Goal: Navigation & Orientation: Find specific page/section

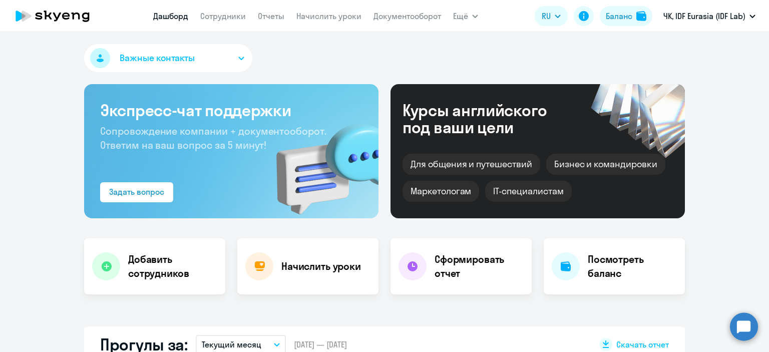
select select "30"
click at [454, 14] on span "Ещё" at bounding box center [460, 16] width 15 height 12
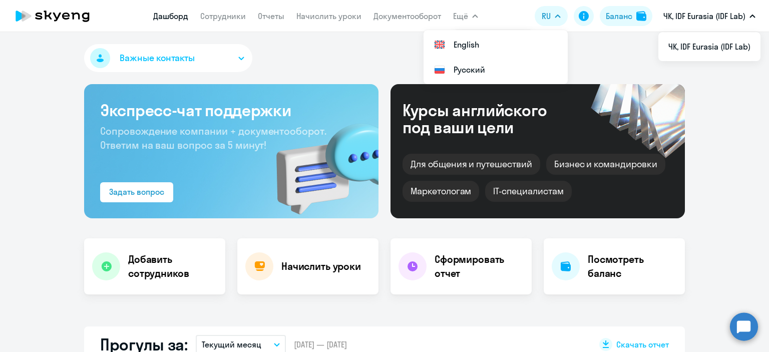
click at [699, 11] on p "ЧК, IDF Eurasia (IDF Lab)" at bounding box center [704, 16] width 82 height 12
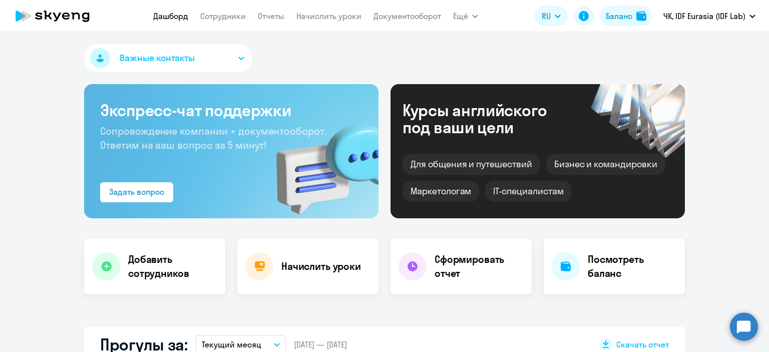
click at [699, 21] on p "ЧК, IDF Eurasia (IDF Lab)" at bounding box center [704, 16] width 82 height 12
click at [407, 16] on link "Документооборот" at bounding box center [407, 16] width 68 height 10
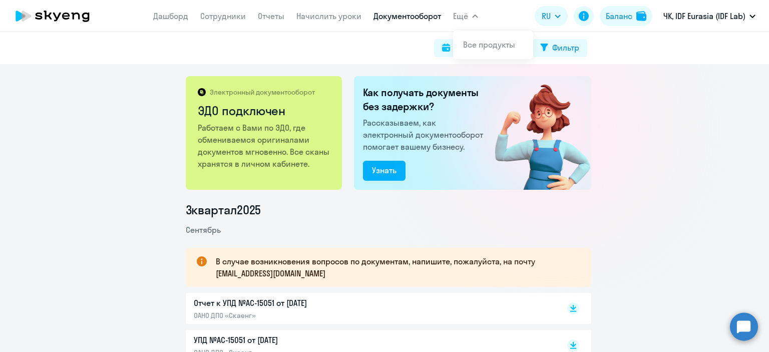
click at [471, 18] on button "Ещё" at bounding box center [465, 16] width 25 height 20
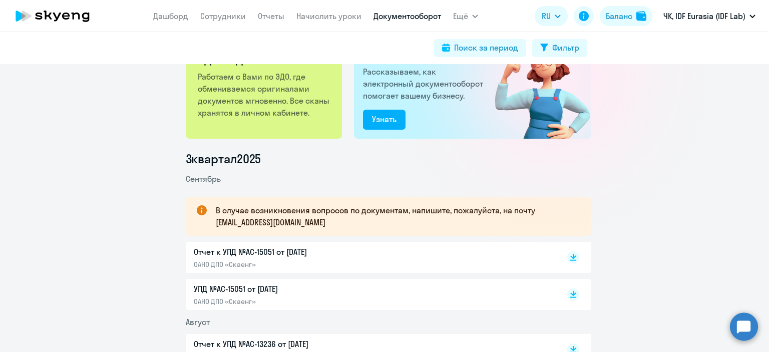
scroll to position [100, 0]
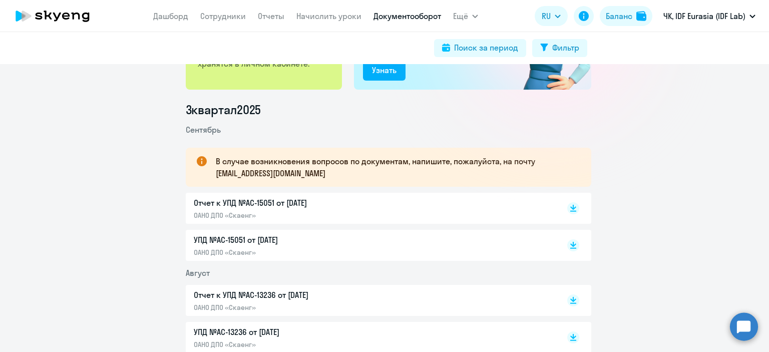
click at [350, 209] on div "Отчет к УПД №AC-15051 от [DATE] ОАНО ДПО «Скаенг»" at bounding box center [299, 208] width 210 height 23
click at [277, 244] on p "УПД №AC-15051 от [DATE]" at bounding box center [299, 240] width 210 height 12
click at [699, 43] on li "ЧК, IDF Eurasia (IDF Lab)" at bounding box center [709, 46] width 102 height 25
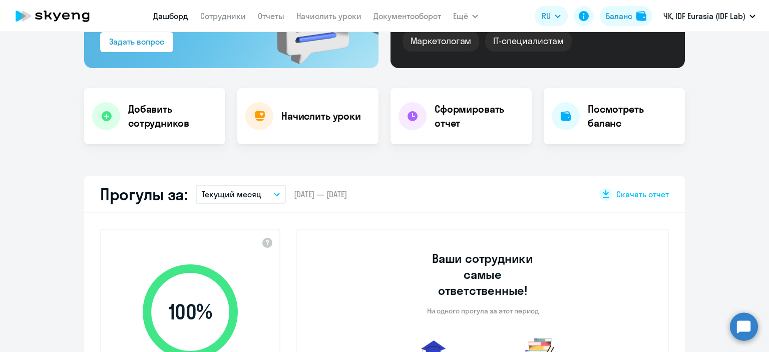
select select "30"
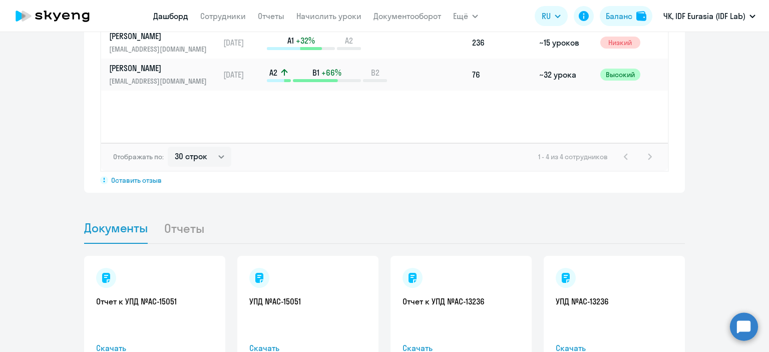
scroll to position [889, 0]
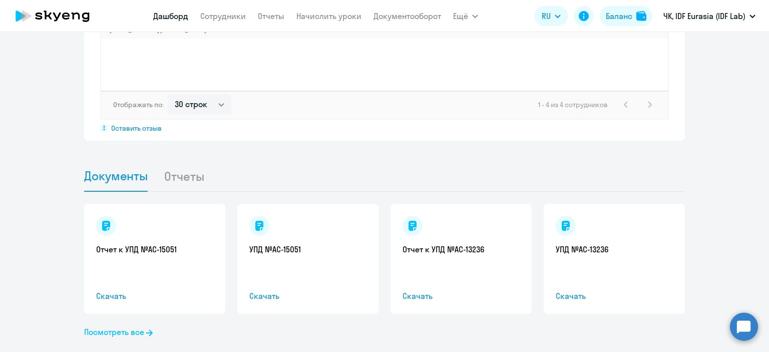
click at [134, 326] on link "Посмотреть все" at bounding box center [118, 332] width 69 height 12
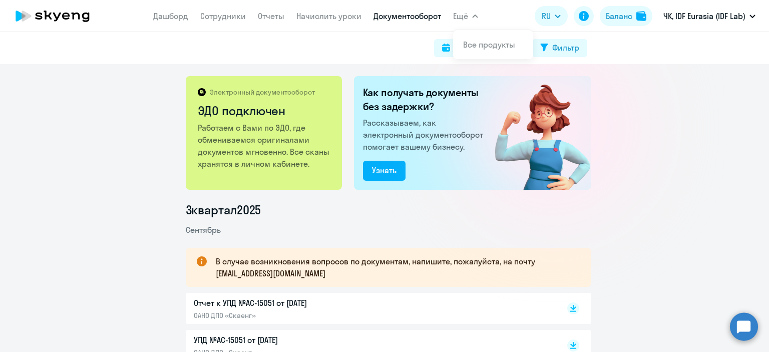
click at [423, 18] on link "Документооборот" at bounding box center [407, 16] width 68 height 10
click at [75, 19] on icon at bounding box center [53, 16] width 88 height 25
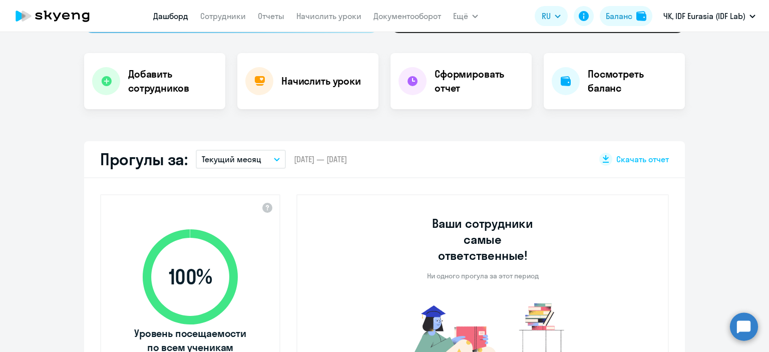
scroll to position [200, 0]
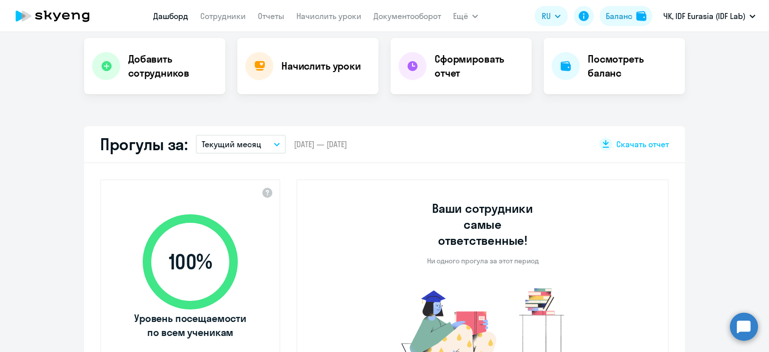
select select "30"
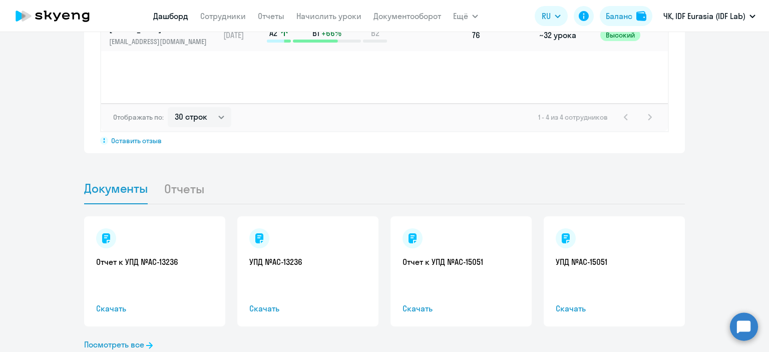
scroll to position [889, 0]
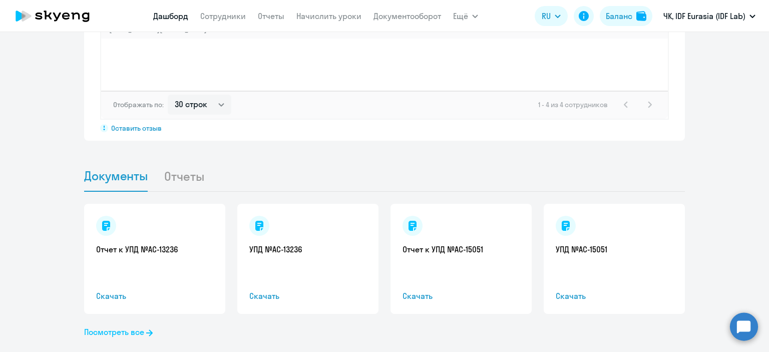
click at [131, 326] on link "Посмотреть все" at bounding box center [118, 332] width 69 height 12
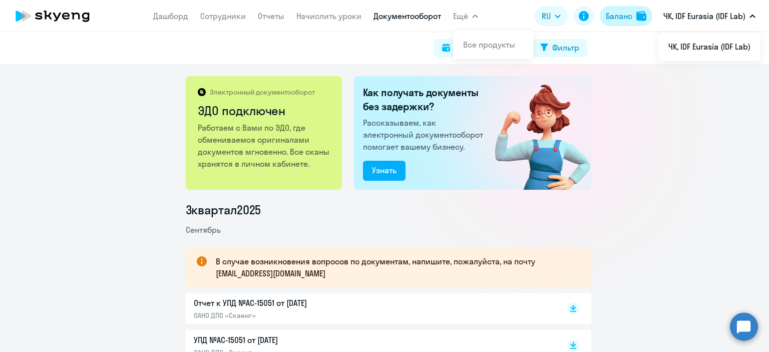
click at [617, 16] on div "Баланс" at bounding box center [619, 16] width 27 height 12
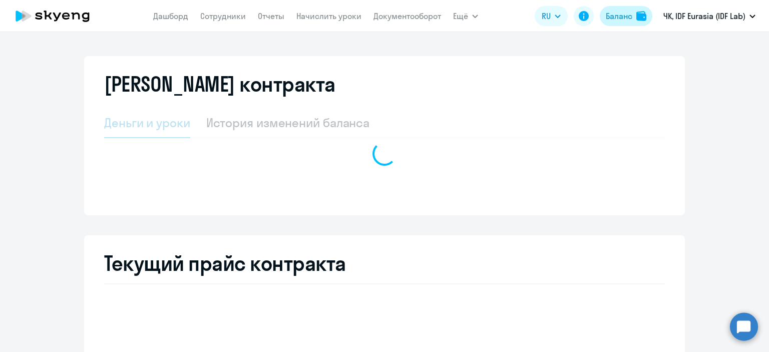
select select "english_adult_not_native_speaker"
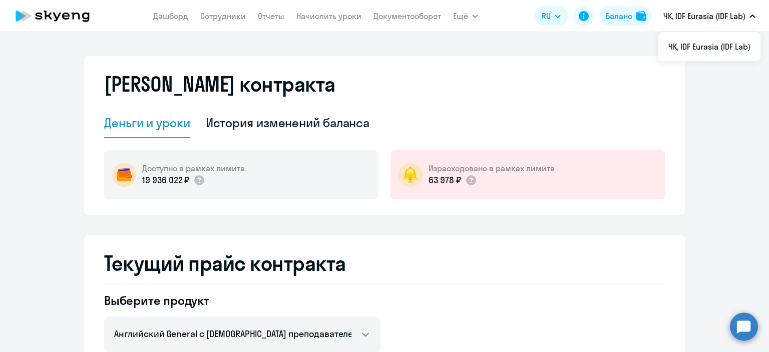
click at [696, 17] on p "ЧК, IDF Eurasia (IDF Lab)" at bounding box center [704, 16] width 82 height 12
click at [152, 17] on app-header "[PERSON_NAME] Отчеты Начислить уроки Документооборот Ещё Все продукты Дашборд С…" at bounding box center [384, 16] width 769 height 32
click at [161, 17] on link "Дашборд" at bounding box center [170, 16] width 35 height 10
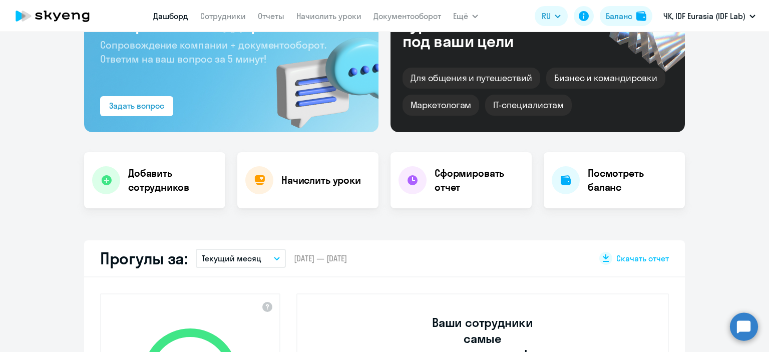
scroll to position [250, 0]
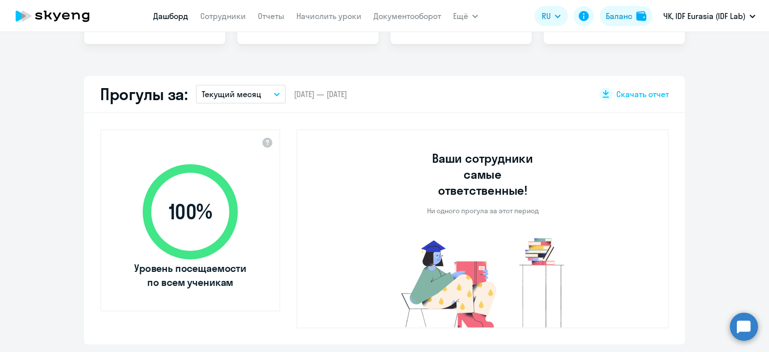
select select "30"
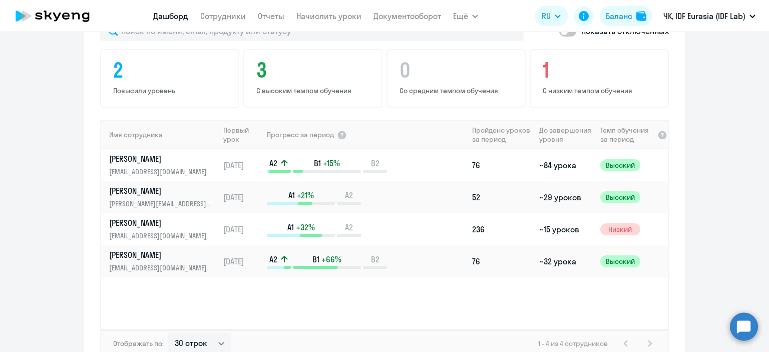
scroll to position [889, 0]
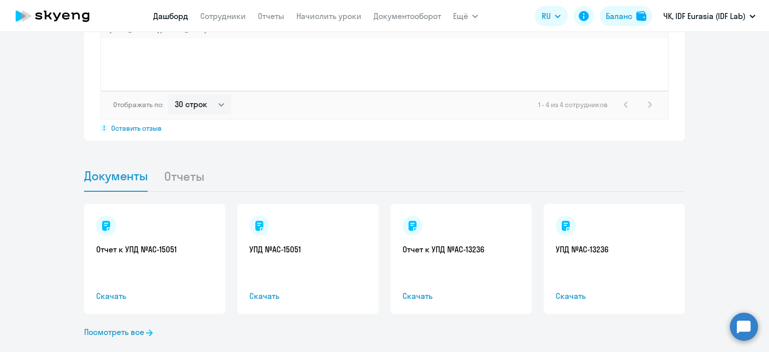
click at [177, 161] on li "Отчеты" at bounding box center [192, 176] width 57 height 31
click at [702, 18] on p "ЧК, IDF Eurasia (IDF Lab)" at bounding box center [704, 16] width 82 height 12
click at [702, 49] on li "ЧК, IDF Eurasia (IDF Lab)" at bounding box center [709, 46] width 102 height 25
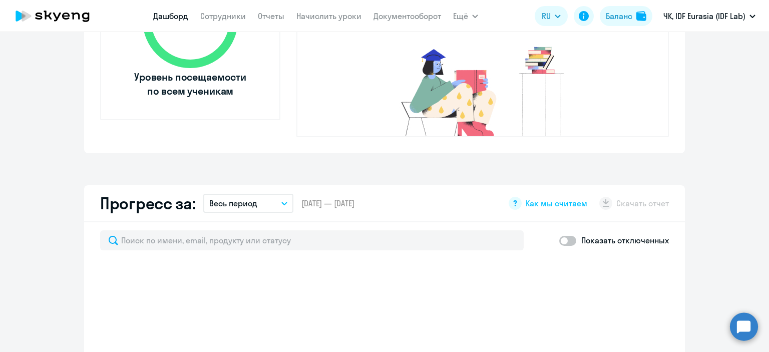
scroll to position [358, 0]
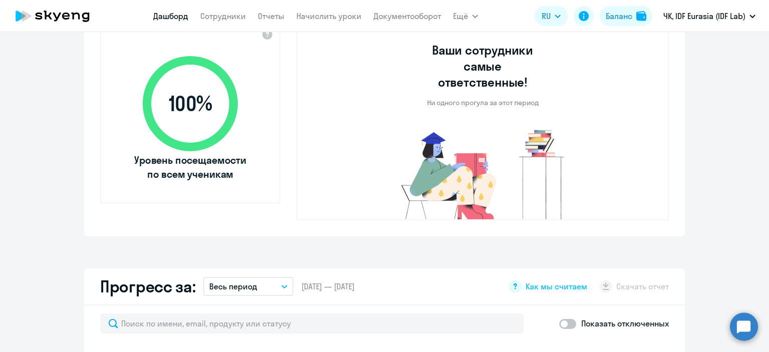
select select "30"
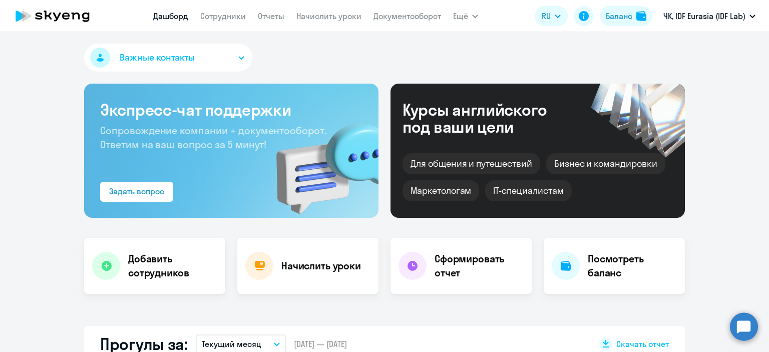
scroll to position [0, 0]
